Goal: Use online tool/utility

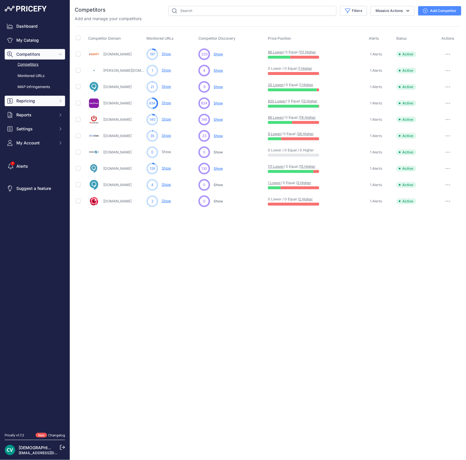
click at [34, 103] on span "Repricing" at bounding box center [35, 101] width 38 height 6
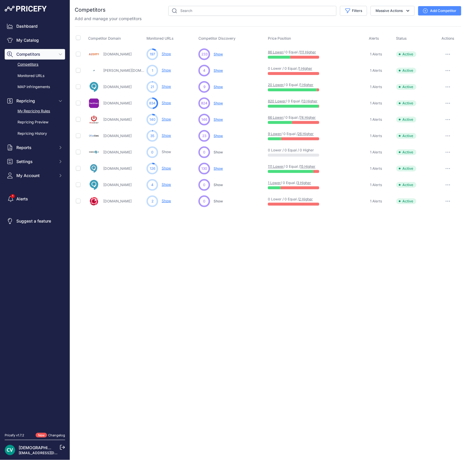
click at [42, 110] on link "My Repricing Rules" at bounding box center [35, 111] width 60 height 10
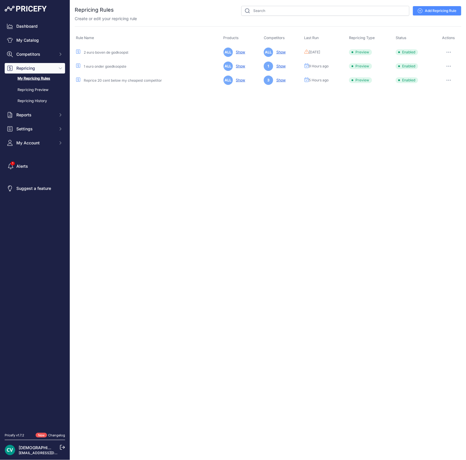
click at [454, 51] on button "button" at bounding box center [449, 52] width 12 height 8
click at [436, 74] on button "Run Preview" at bounding box center [441, 73] width 37 height 9
